Goal: Navigation & Orientation: Find specific page/section

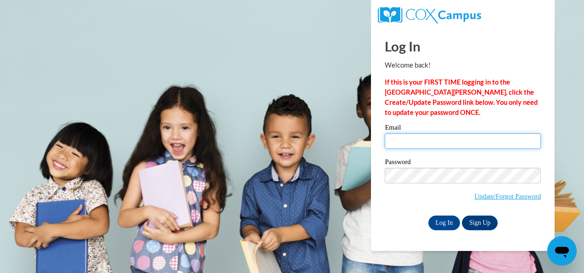
type input "[EMAIL_ADDRESS][DOMAIN_NAME]"
drag, startPoint x: 479, startPoint y: 142, endPoint x: 380, endPoint y: 144, distance: 98.8
click at [380, 144] on div "Please enter your email! Please enter your password! Email [EMAIL_ADDRESS][DOMA…" at bounding box center [463, 177] width 170 height 106
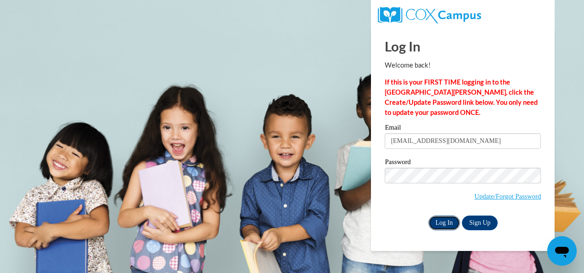
click at [441, 222] on input "Log In" at bounding box center [445, 222] width 32 height 15
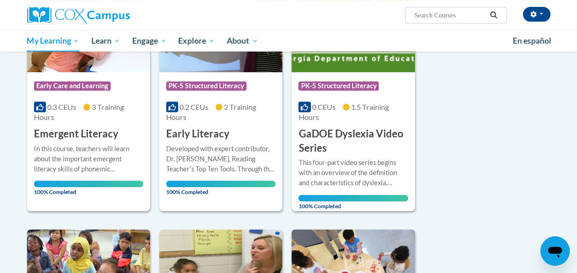
scroll to position [229, 0]
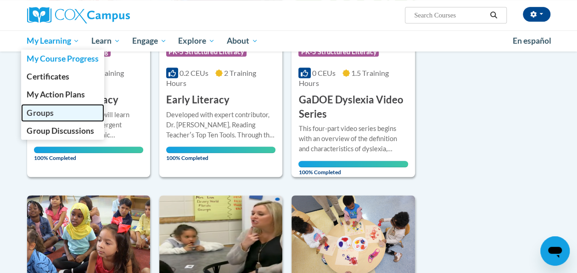
click at [45, 116] on span "Groups" at bounding box center [40, 113] width 27 height 10
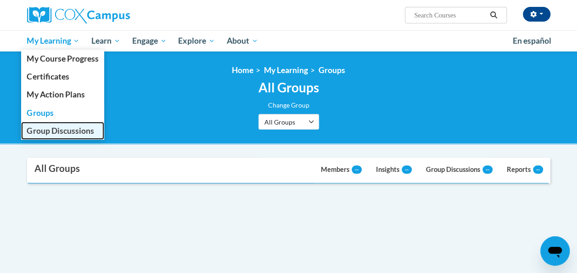
click at [70, 131] on span "Group Discussions" at bounding box center [60, 131] width 67 height 10
